Goal: Check status: Check status

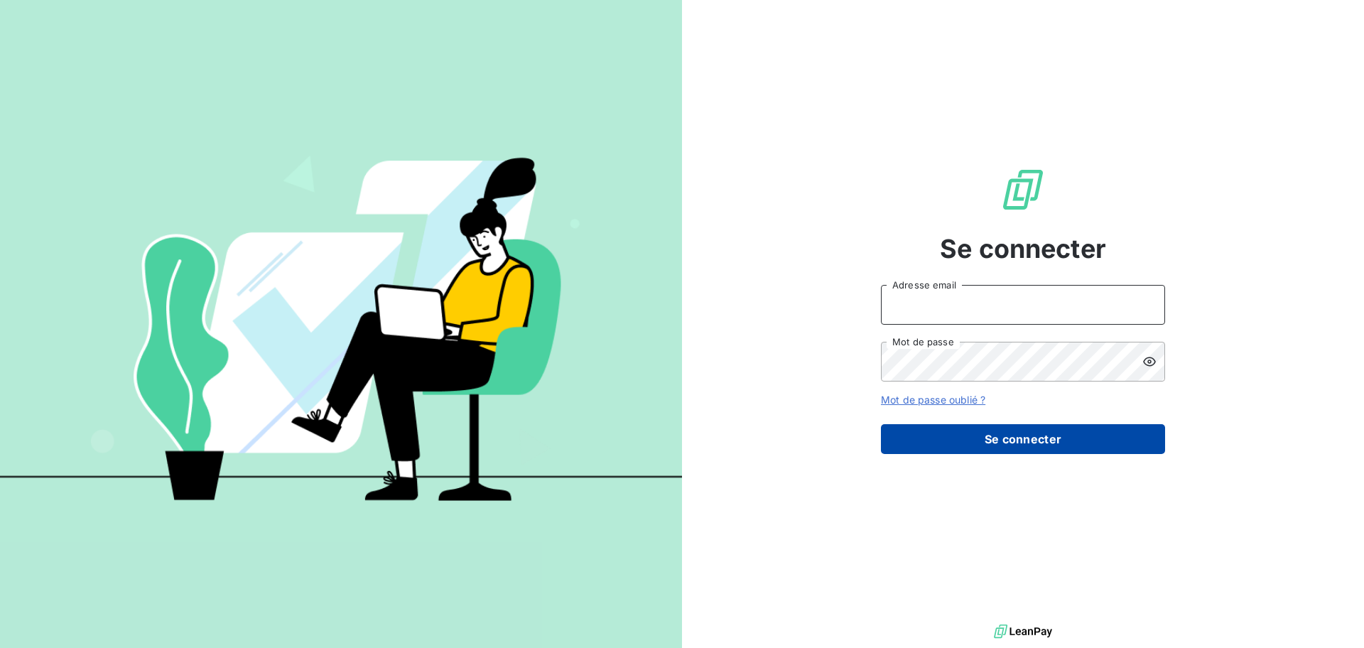
type input "[PERSON_NAME][EMAIL_ADDRESS][DOMAIN_NAME]"
click at [936, 425] on button "Se connecter" at bounding box center [1023, 439] width 284 height 30
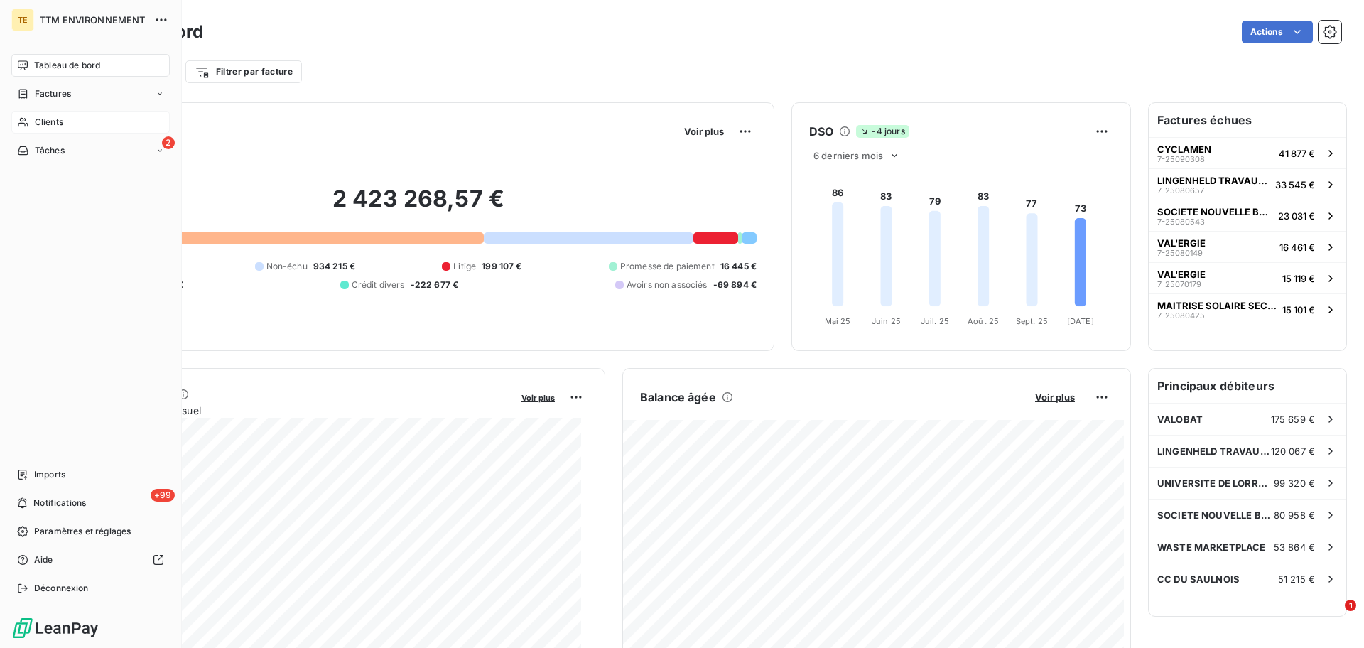
click at [78, 115] on div "Clients" at bounding box center [90, 122] width 158 height 23
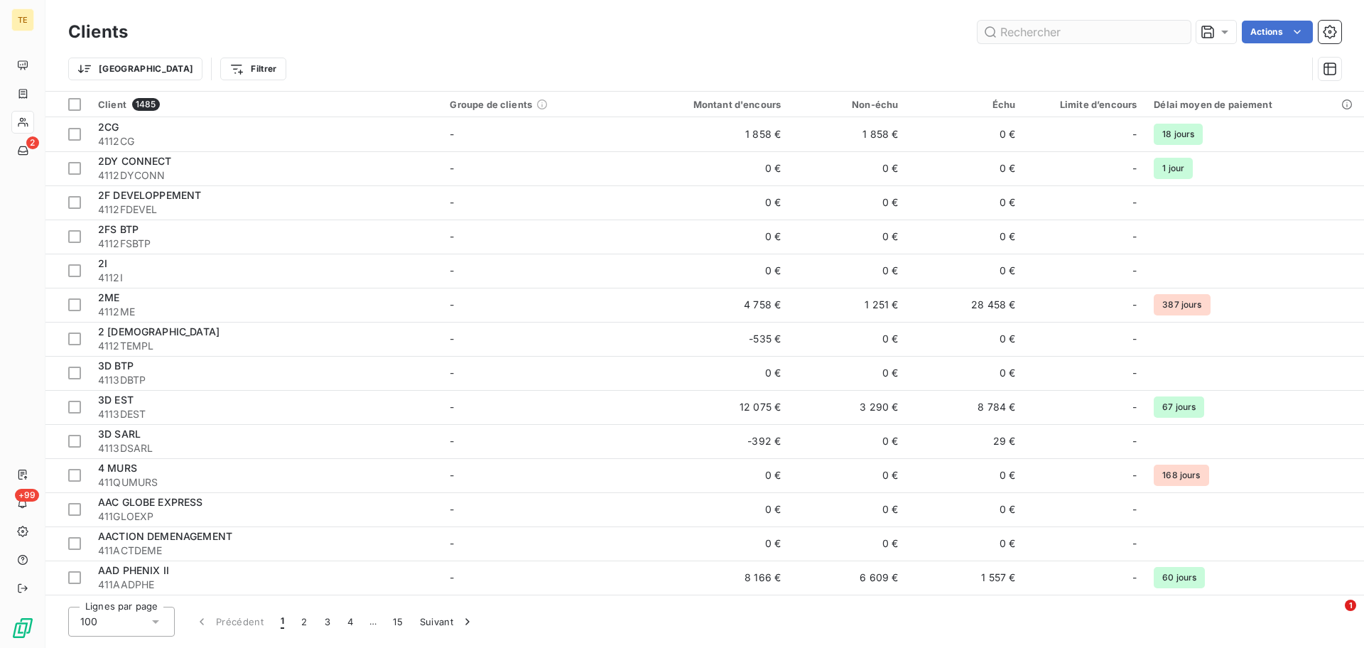
click at [1106, 36] on input "text" at bounding box center [1083, 32] width 213 height 23
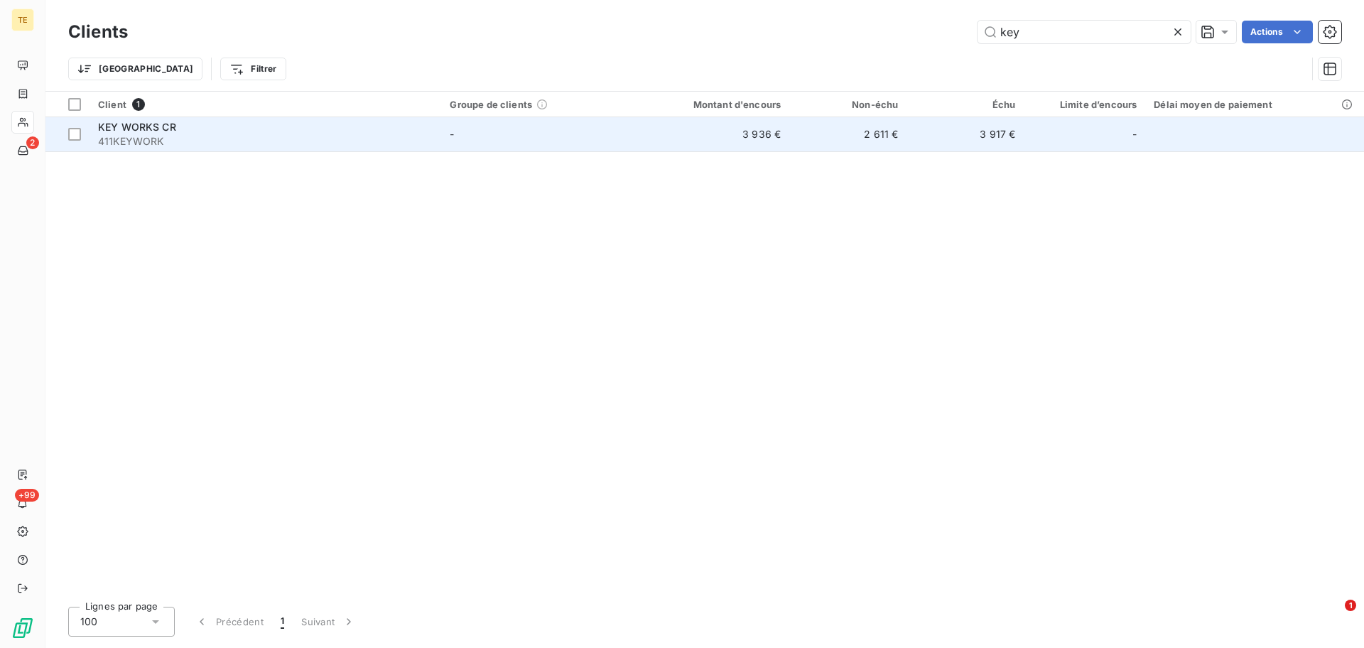
type input "key"
click at [232, 145] on span "411KEYWORK" at bounding box center [265, 141] width 335 height 14
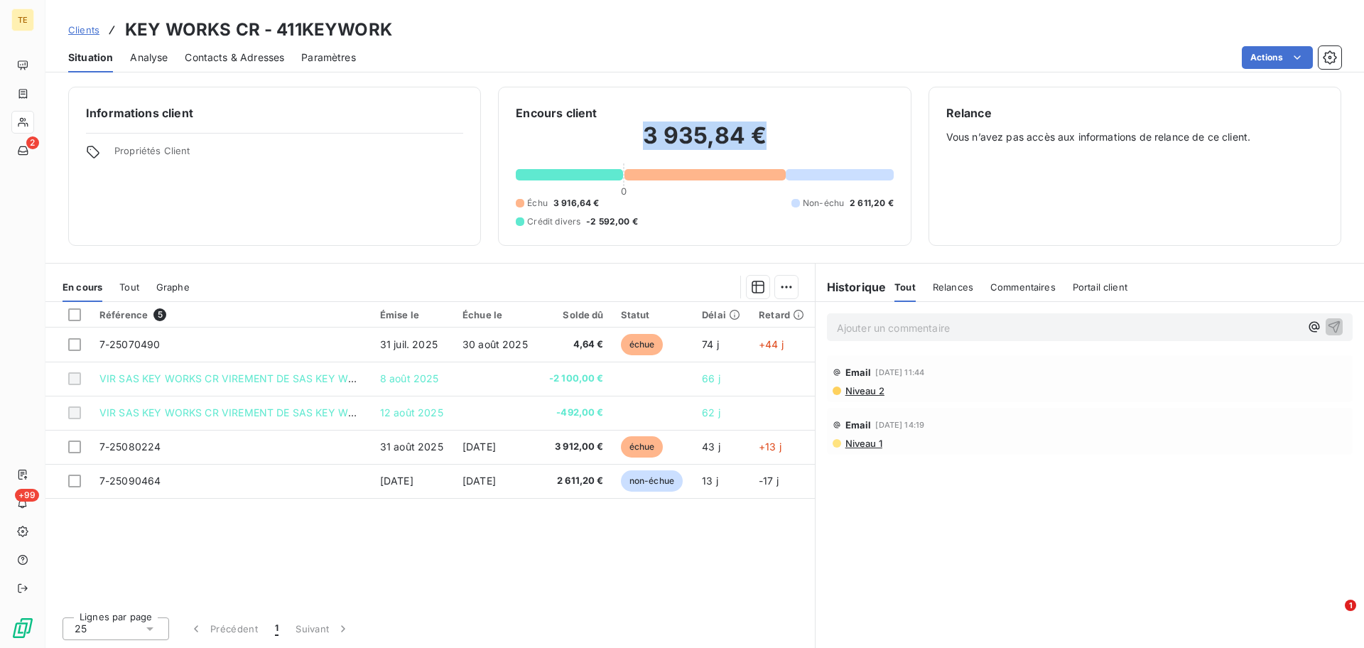
drag, startPoint x: 648, startPoint y: 132, endPoint x: 818, endPoint y: 148, distance: 170.6
click at [818, 148] on h2 "3 935,84 €" at bounding box center [704, 142] width 377 height 43
click at [813, 134] on h2 "3 935,84 €" at bounding box center [704, 142] width 377 height 43
